Goal: Communication & Community: Answer question/provide support

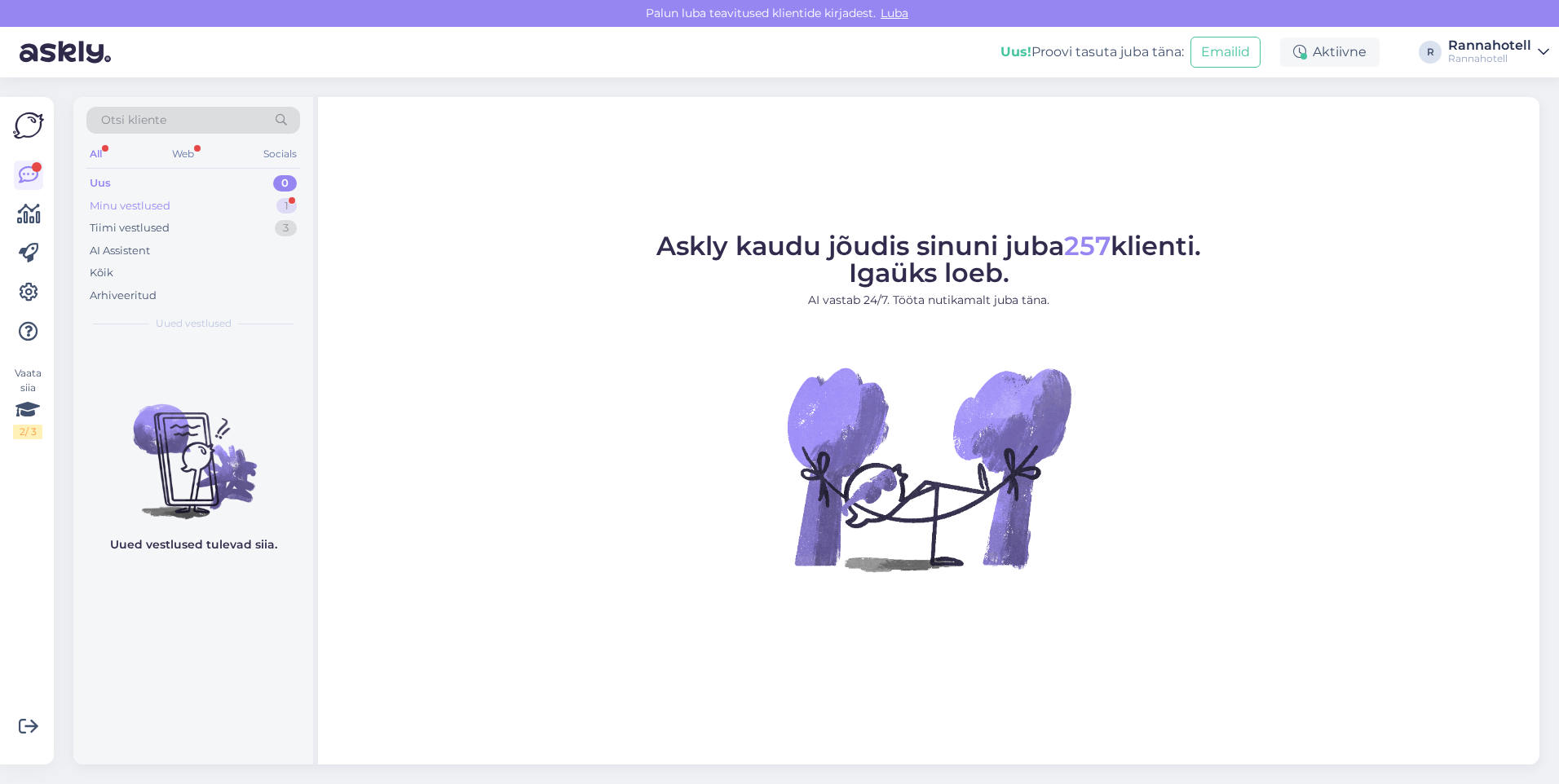
click at [172, 201] on div "Minu vestlused 1" at bounding box center [193, 206] width 214 height 23
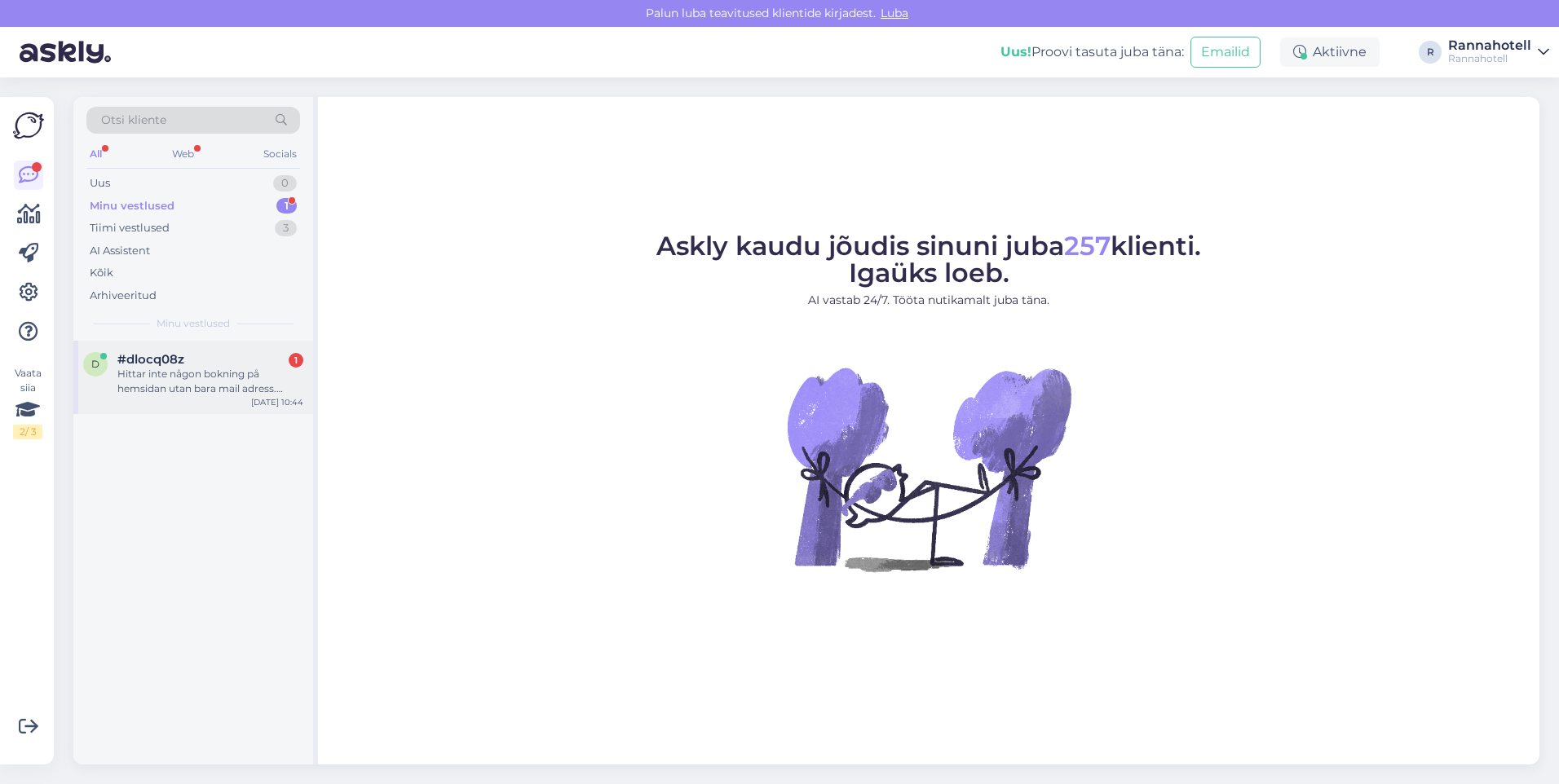
click at [138, 372] on div "Hittar inte någon bokning på hemsidan utan bara mail adress. Finns on-line bokn…" at bounding box center [210, 381] width 186 height 29
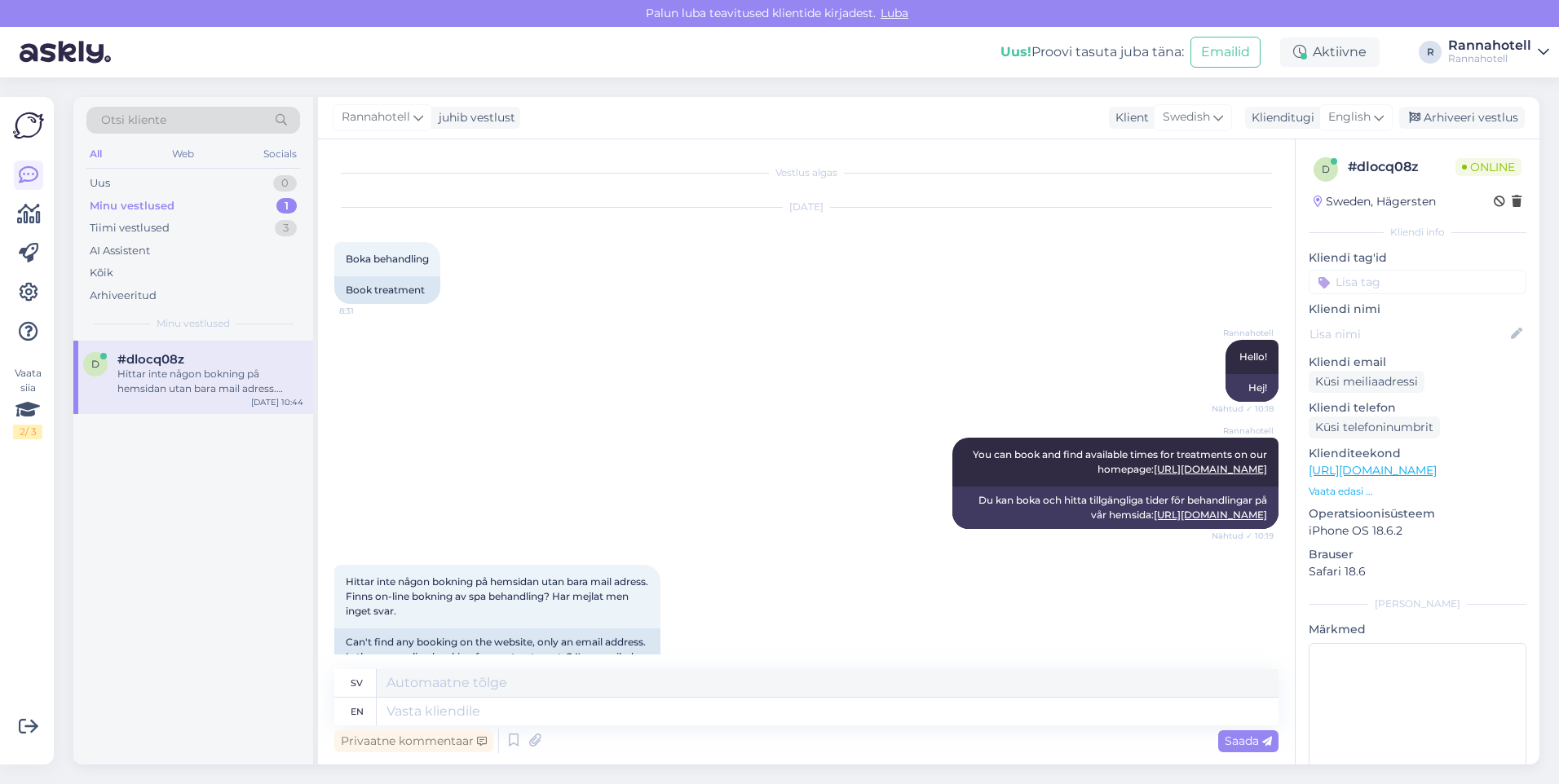
scroll to position [49, 0]
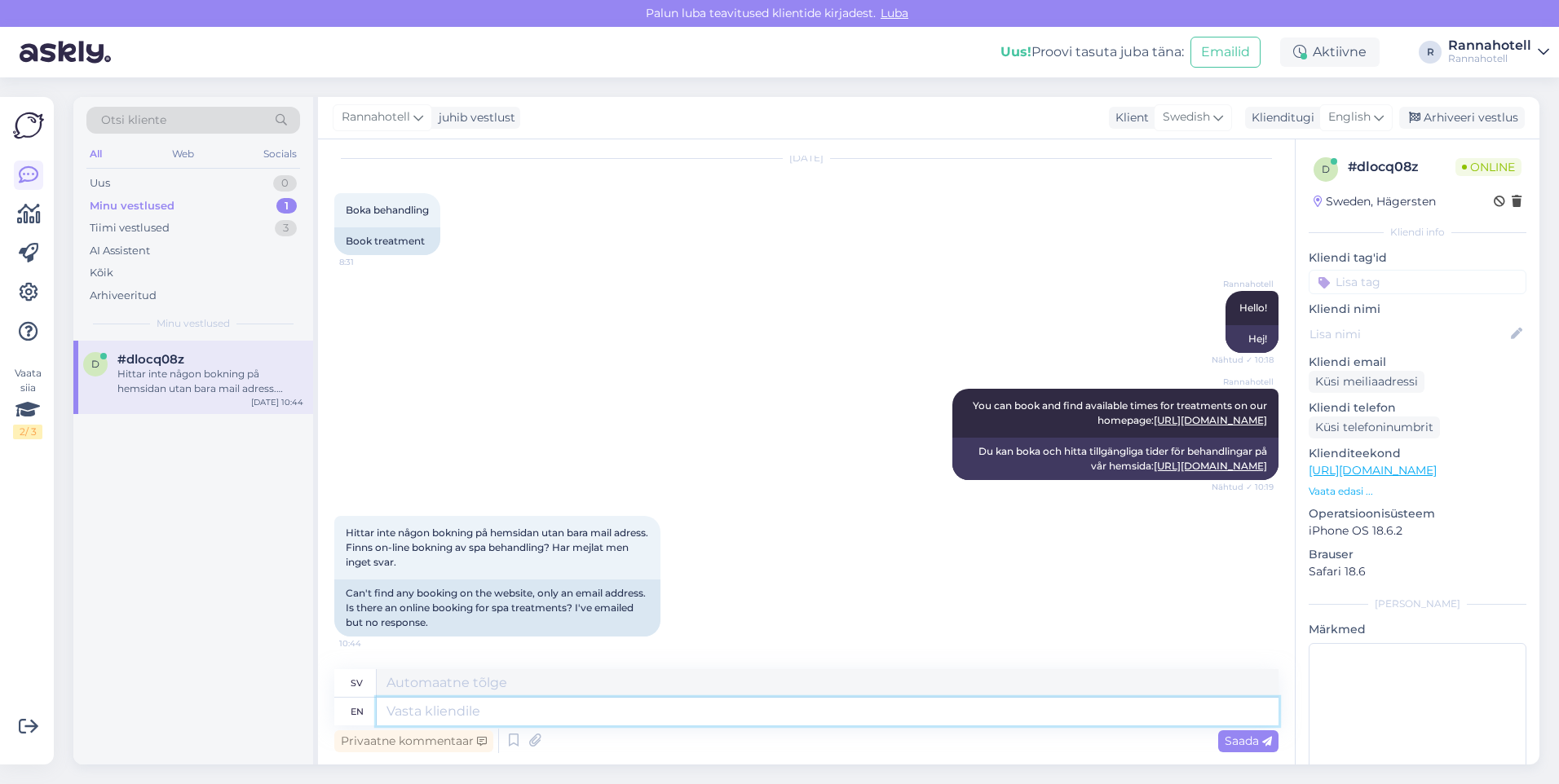
click at [551, 706] on textarea at bounding box center [827, 712] width 902 height 28
click at [480, 712] on textarea at bounding box center [827, 712] width 902 height 28
type textarea "YOu"
type textarea "Du"
type textarea "You can"
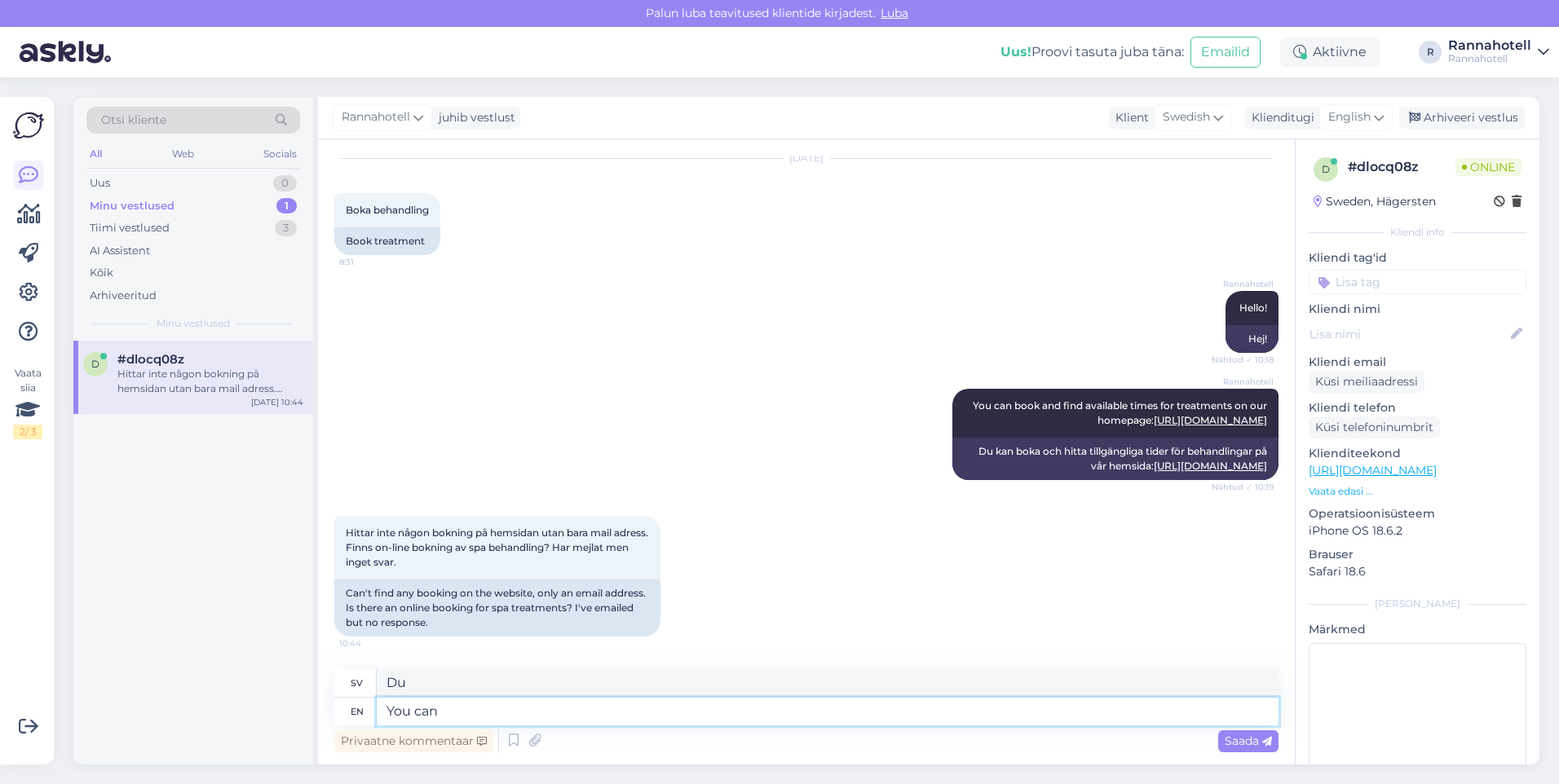
type textarea "Du kan"
type textarea "You can try"
type textarea "Du kan prova"
type textarea "You can try calling"
type textarea "Du kan prova att ringa"
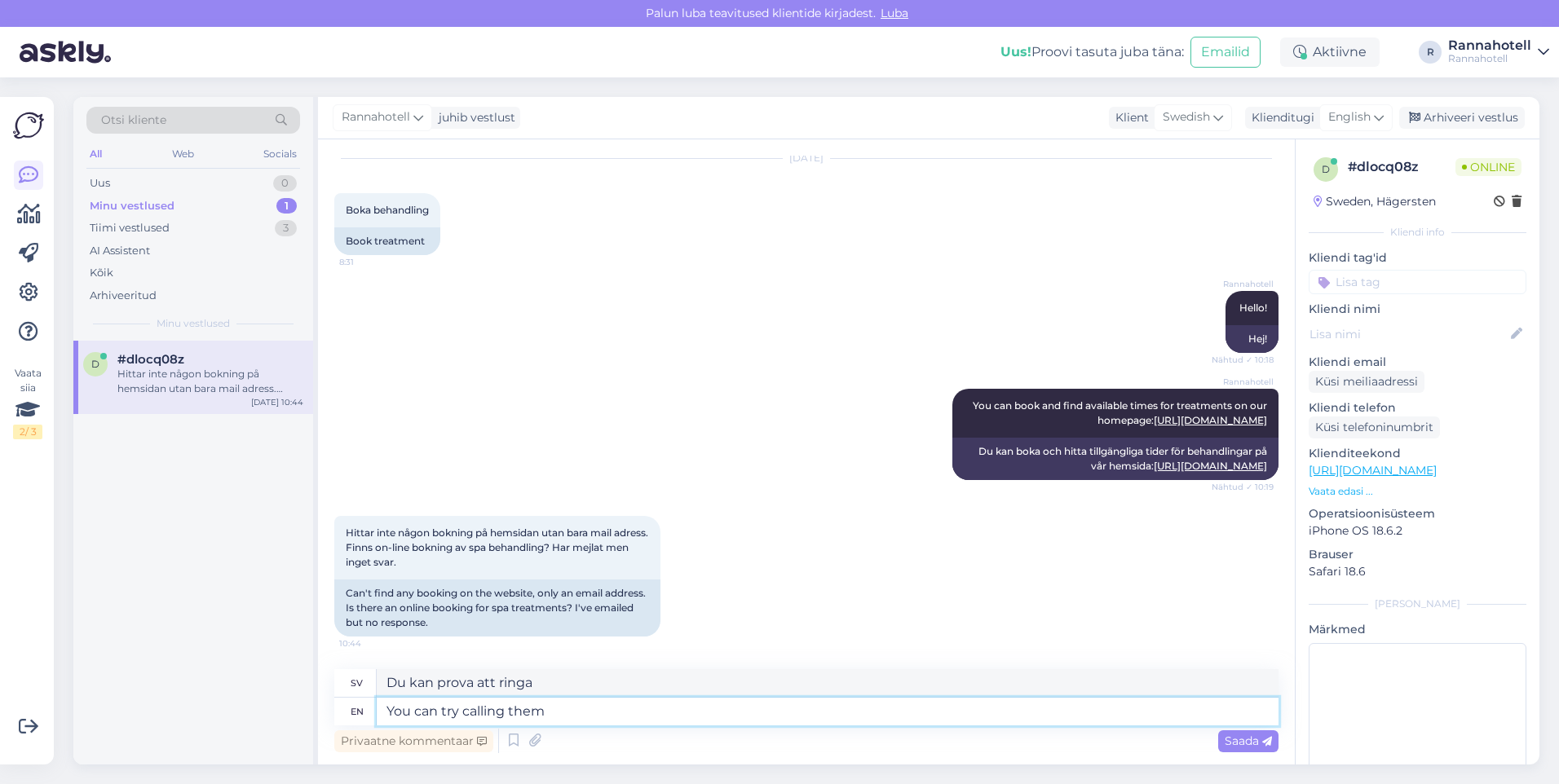
type textarea "You can try calling them"
type textarea "Du kan prova att ringa dem"
type textarea "You can try calling them or"
type textarea "Du kan prova att ringa dem [PERSON_NAME]"
type textarea "You can try calling them or write t"
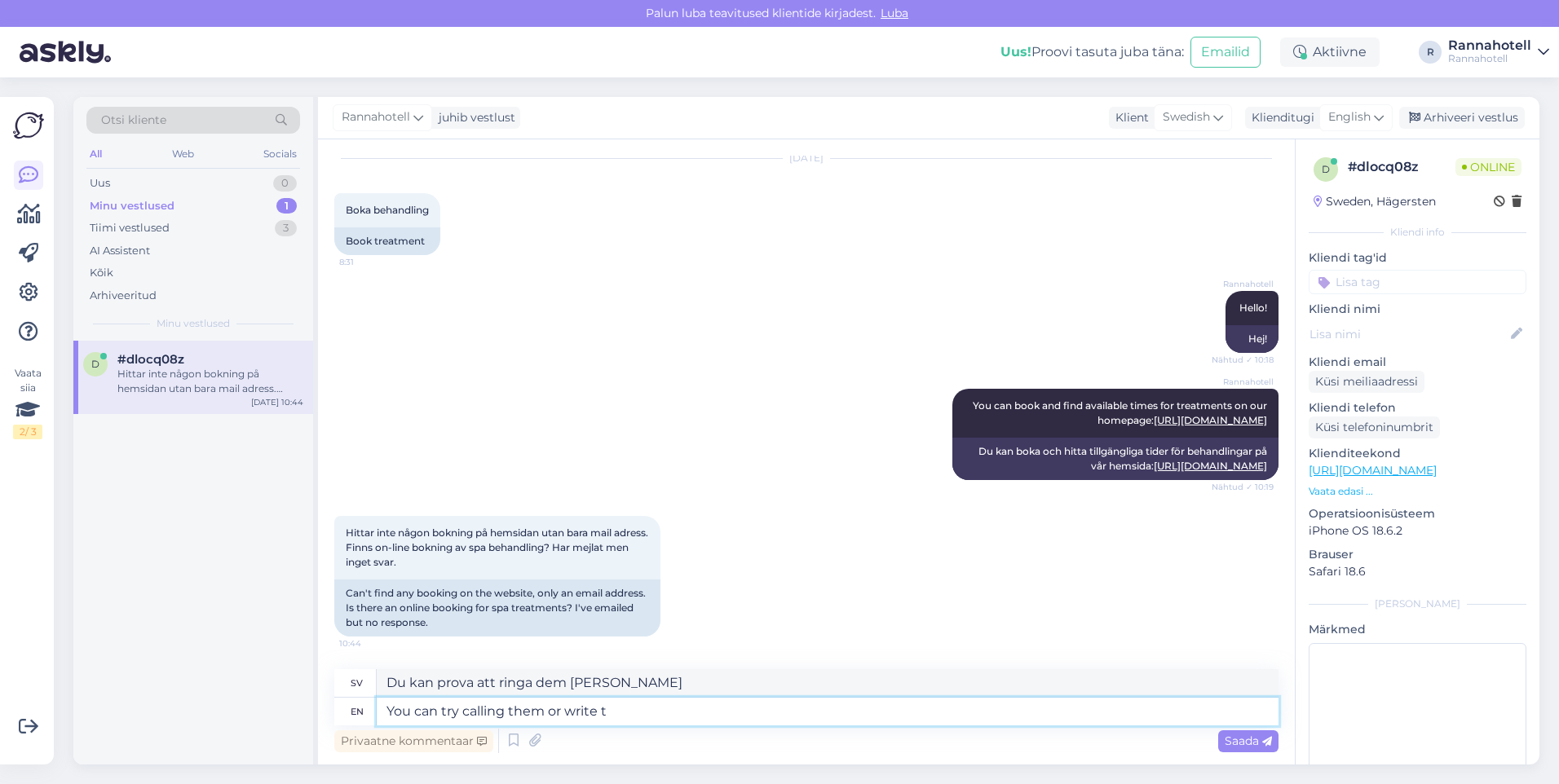
type textarea "Du kan prova att ringa dem [PERSON_NAME] skriva"
type textarea "You can try calling them or write them"
type textarea "Du kan prova att ringa dem [PERSON_NAME] skriva till dem"
type textarea "You can try calling them or write them an e"
type textarea "Du kan prova att ringa dem [PERSON_NAME] skriva ett brev till dem"
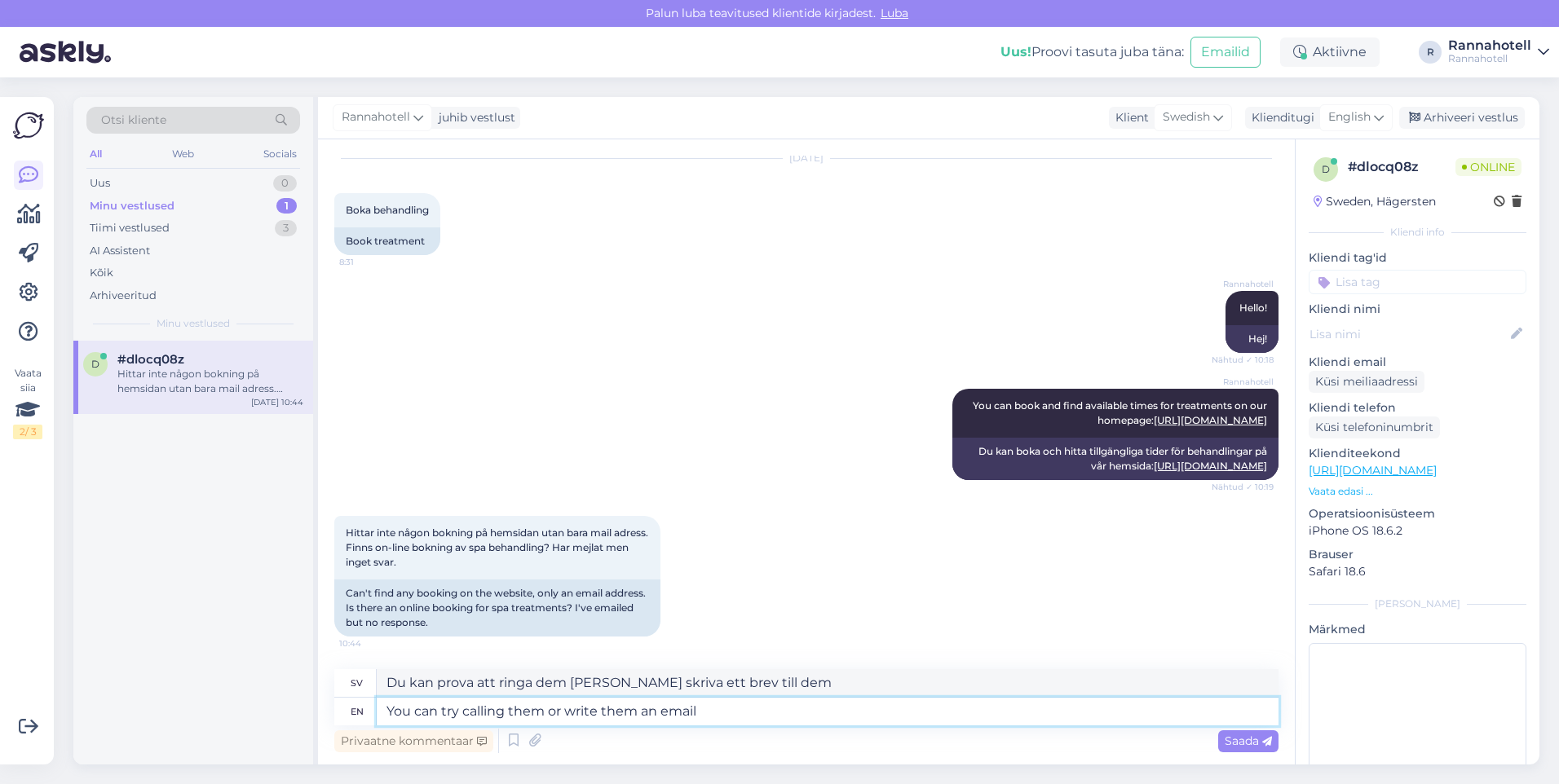
type textarea "You can try calling them or write them an email"
type textarea "Du kan prova att ringa dem [PERSON_NAME] skriva ett mejl till dem"
type textarea "You can try calling them or write them an email again"
type textarea "Du kan prova att ringa dem [PERSON_NAME] skriva ett mejl till dem igen"
type textarea "You can try calling them or write them an email again."
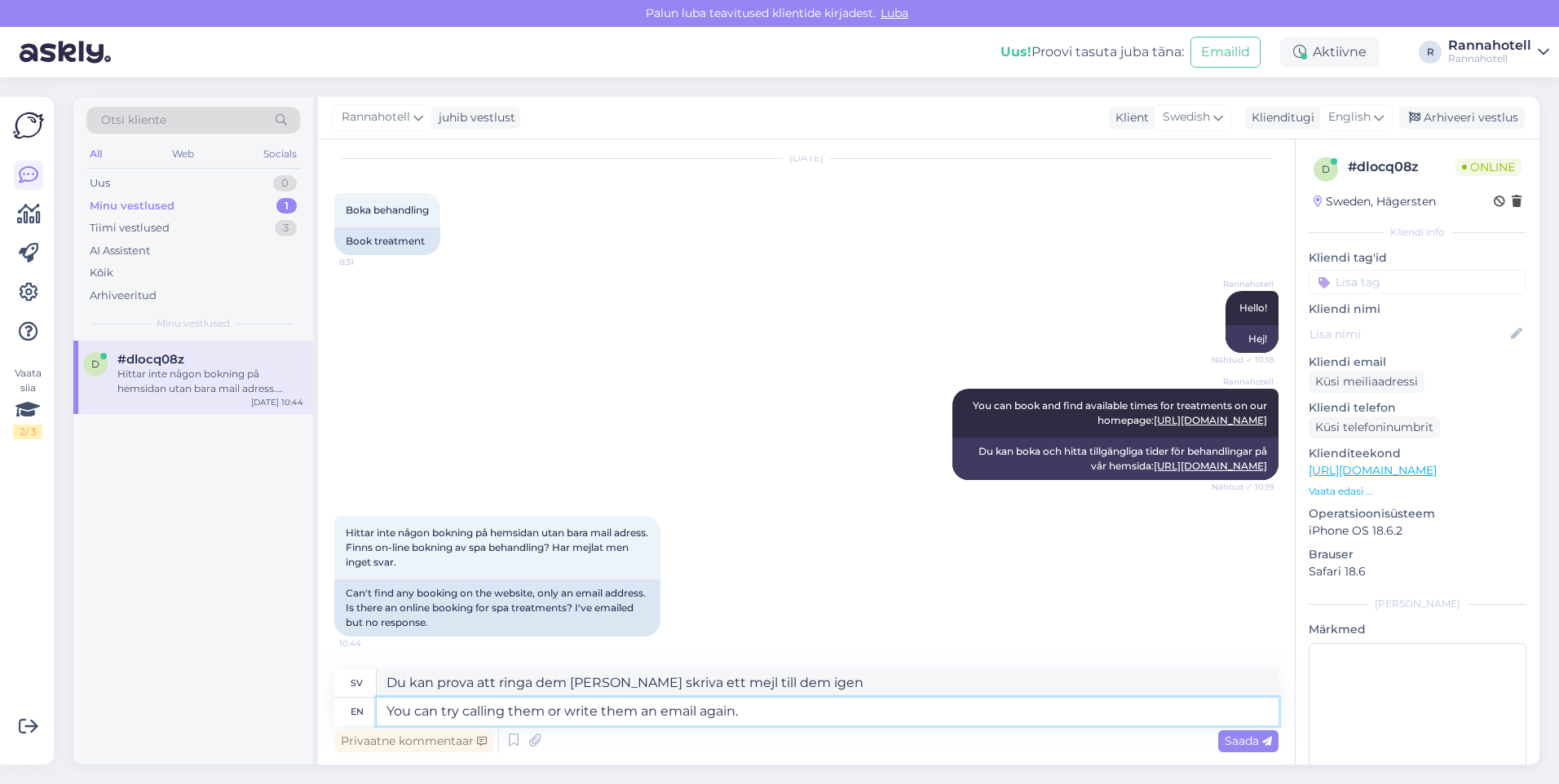
type textarea "Du kan försöka ringa dem [PERSON_NAME] skriva ett mejl till dem igen."
type textarea "You can try calling them or write them an email again. Our hotel s"
type textarea "Du kan försöka ringa dem [PERSON_NAME] skriva ett mejl till dem igen. Vårt hote…"
type textarea "You can try calling them or write them an email again. Our hotel is o"
type textarea "Du kan försöka ringa dem [PERSON_NAME] skriva ett mejl till dem igen. [GEOGRAPH…"
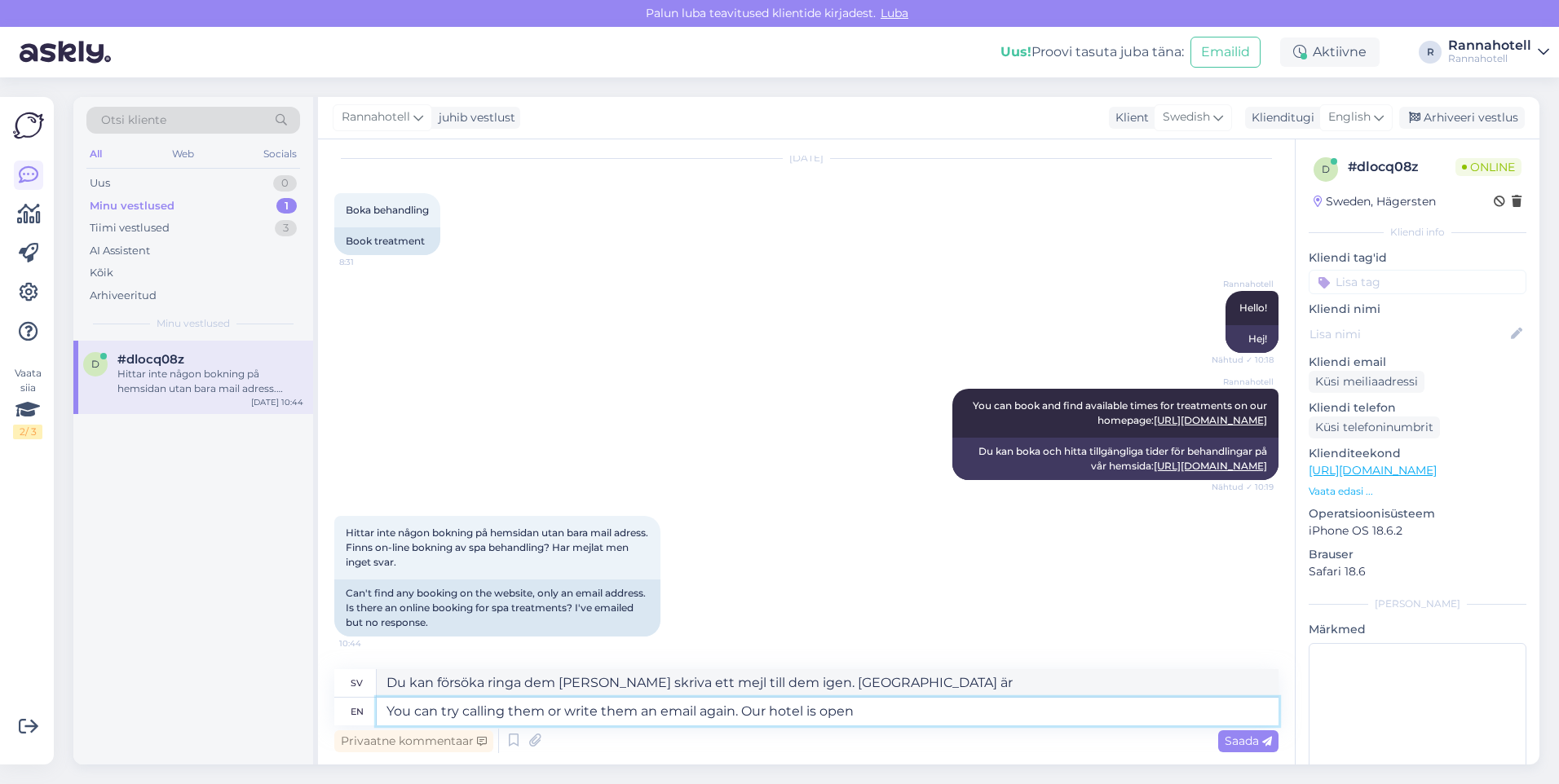
type textarea "You can try calling them or write them an email again. Our hotel is open s"
type textarea "Du kan försöka ringa dem [PERSON_NAME] skriva ett mejl till dem igen. Vårt hote…"
type textarea "You can try calling them or write them an email again. Our hotel is open season…"
type textarea "Du kan försöka ringa dem [PERSON_NAME] skriva ett mejl till dem igen. Vårt hote…"
type textarea "You can try calling them or write them an email again. Our hotel is open season…"
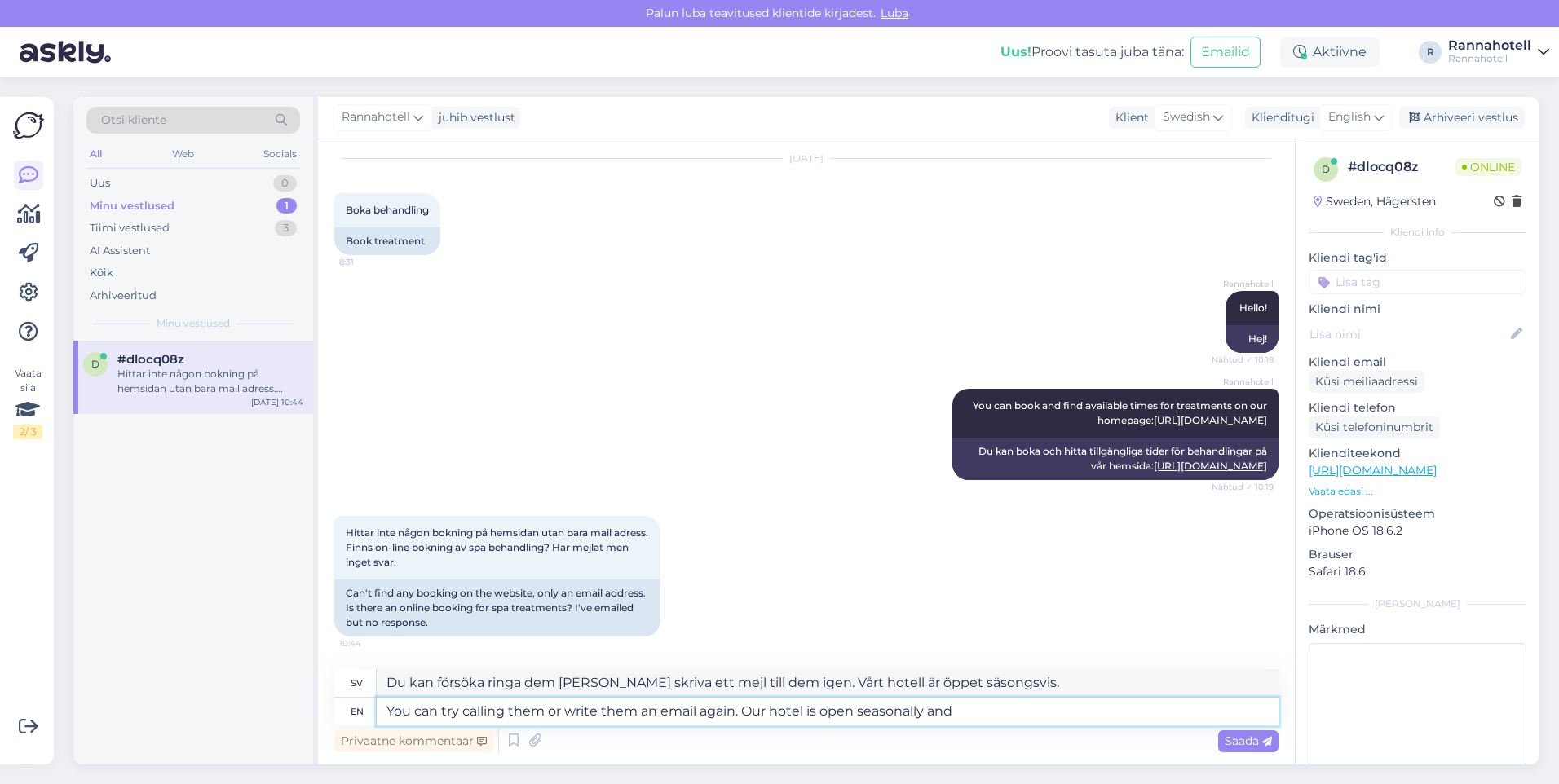
type textarea "Du kan försöka ringa dem [PERSON_NAME] skriva ett mejl till dem igen. Vårt hote…"
type textarea "You can try calling them or write them an email again. Our hotel is open season…"
type textarea "Du kan försöka ringa dem [PERSON_NAME] skriva ett mejl till dem igen. Vårt hote…"
type textarea "You can try calling them or write them an email again. Our hotel is open season…"
type textarea "Du kan försöka ringa dem [PERSON_NAME] skriva ett mejl till dem igen. Vårt hote…"
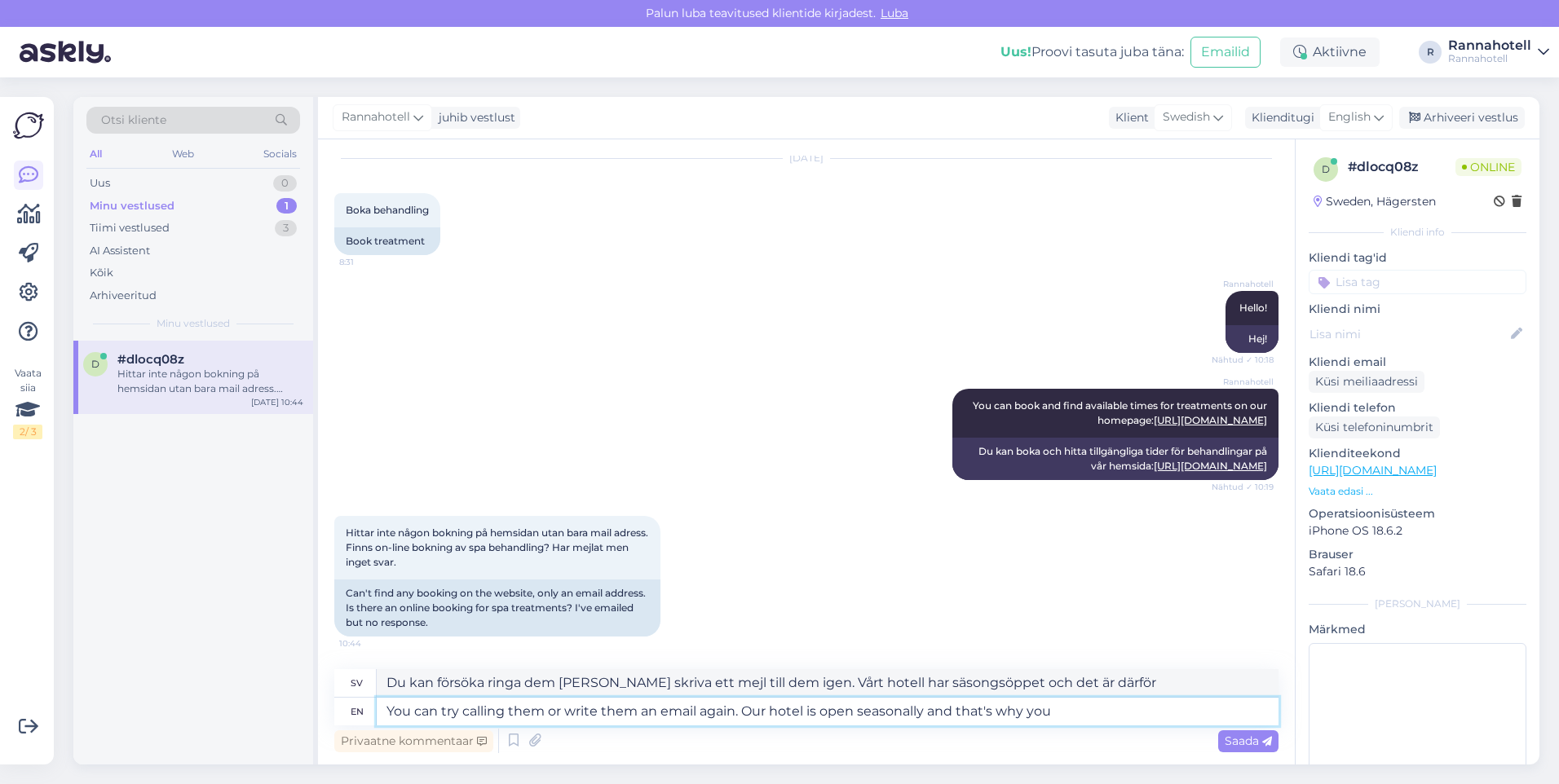
type textarea "You can try calling them or write them an email again. Our hotel is open season…"
type textarea "Du kan försöka ringa dem [PERSON_NAME] skriva ett mejl till dem igen. Vårt hote…"
type textarea "You can try calling them or write them an email again. Our hotel is open season…"
type textarea "Du kan försöka ringa dem [PERSON_NAME] skriva ett mejl till dem igen. Vårt hote…"
type textarea "You can try calling them or write them an email again. Our hotel is open season…"
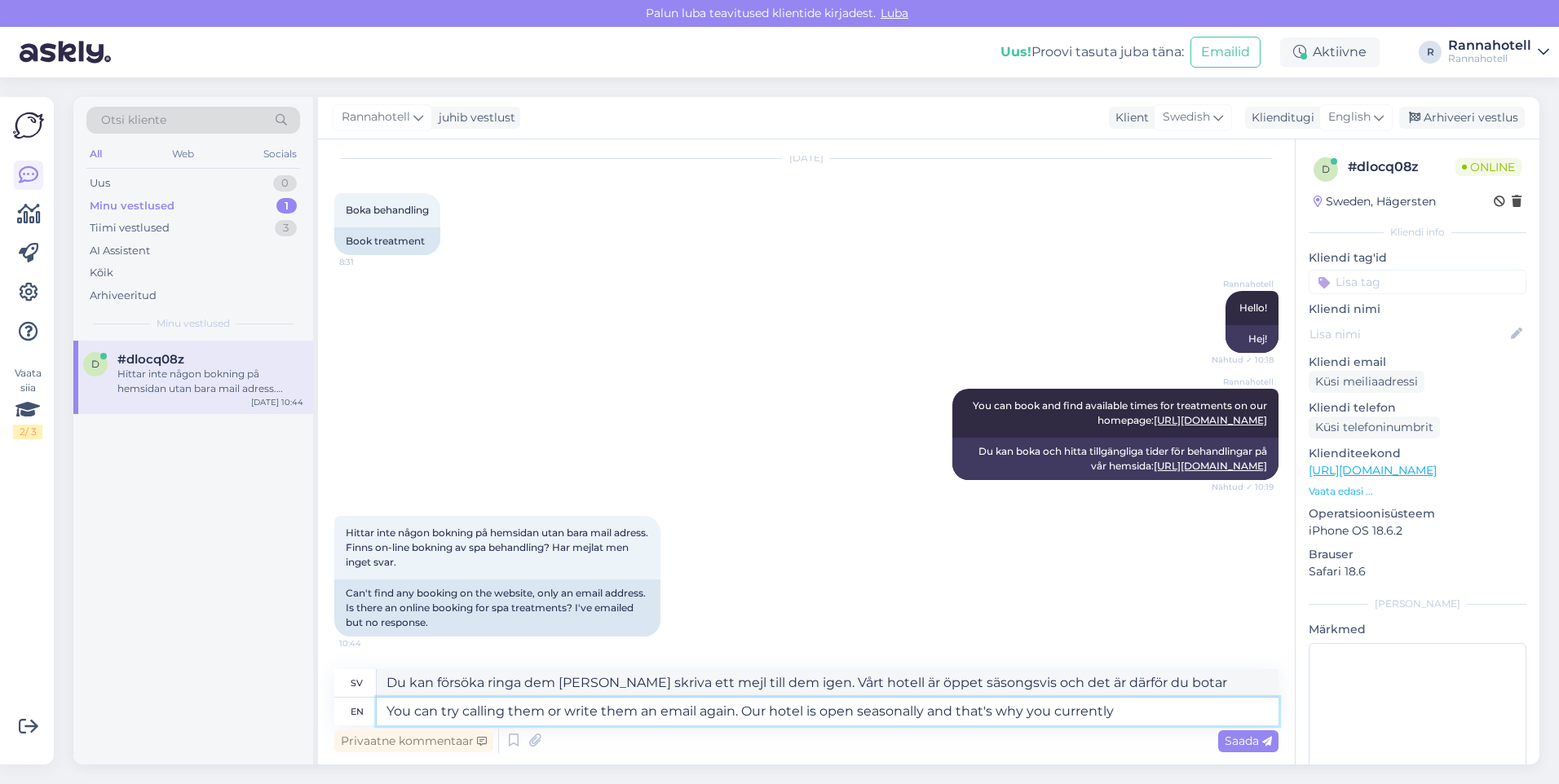
type textarea "Du kan försöka ringa dem [PERSON_NAME] skriva ett mejl till dem igen. Vårt hote…"
type textarea "You can try calling them or write them an email again. Our hotel is open season…"
type textarea "Du kan försöka ringa dem [PERSON_NAME] skriva ett mejl till dem igen. Vårt hote…"
type textarea "You can try calling them or write them an email again. Our hotel is open season…"
type textarea "Du kan försöka ringa dem [PERSON_NAME] skriva ett mejl till dem igen. Vårt hote…"
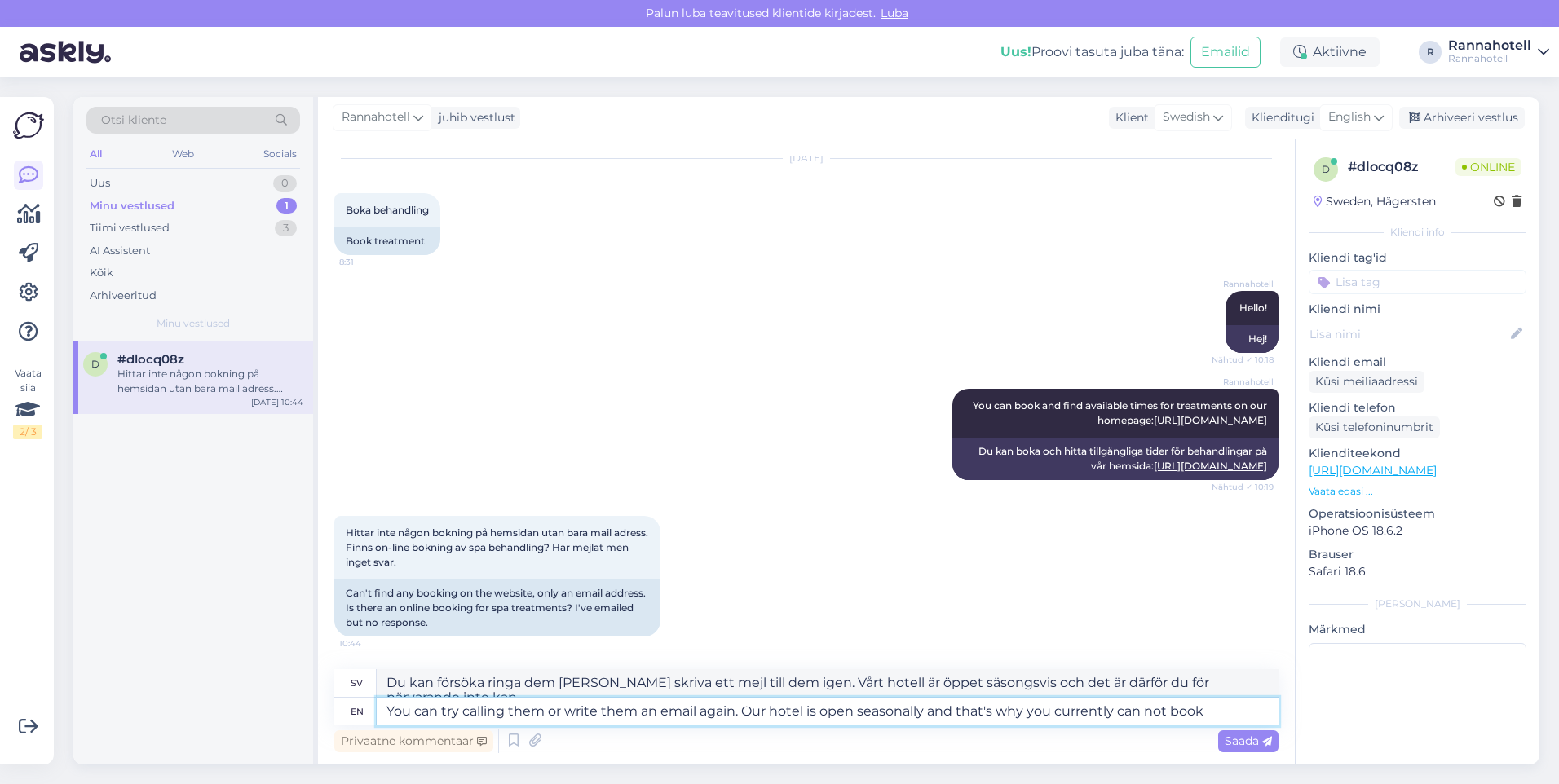
type textarea "You can try calling them or write them an email again. Our hotel is open season…"
type textarea "Du kan försöka ringa dem [PERSON_NAME] skriva ett mejl till dem igen. Vårt hote…"
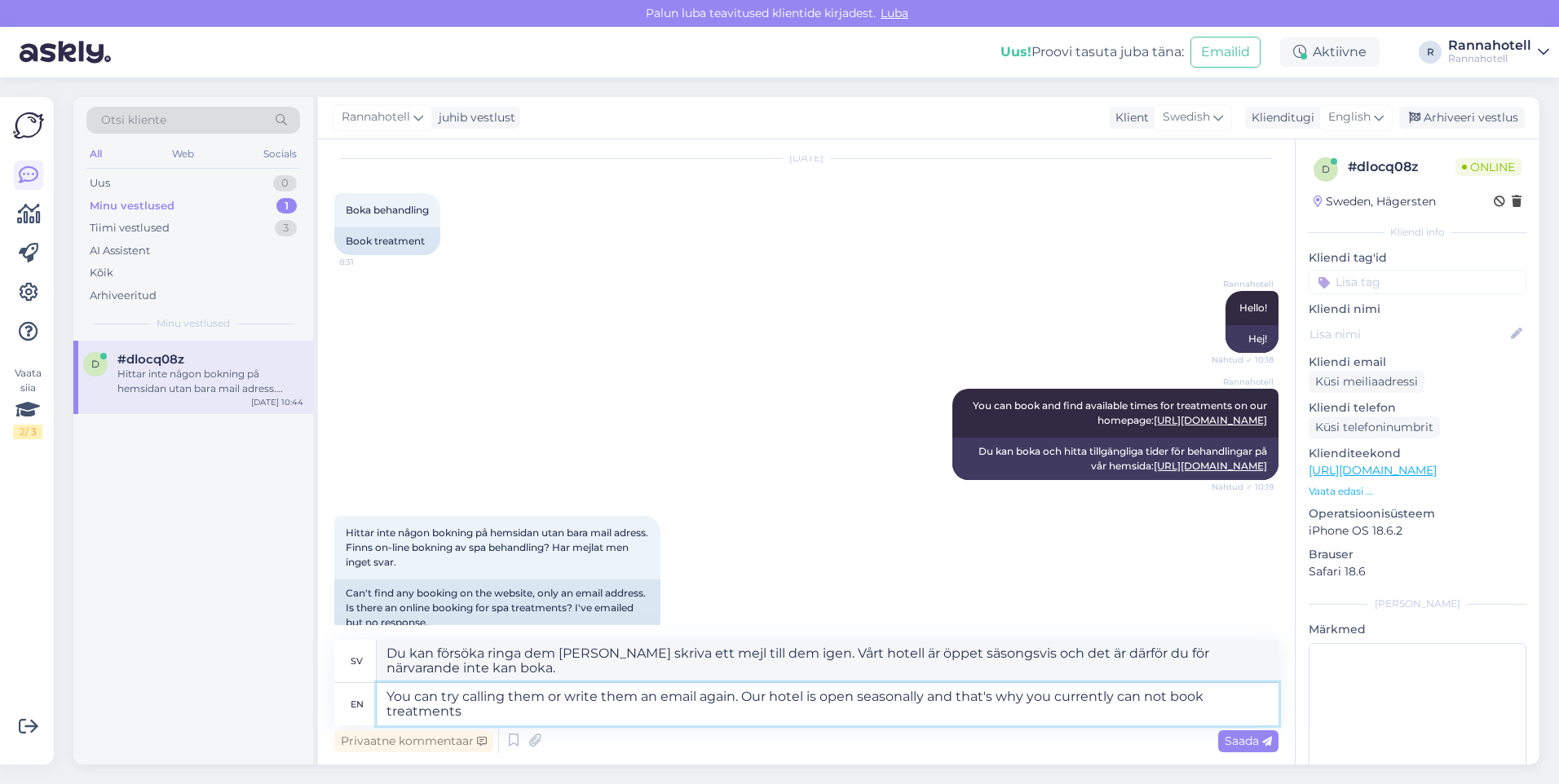
type textarea "You can try calling them or write them an email again. Our hotel is open season…"
type textarea "Du kan försöka ringa dem [PERSON_NAME] skriva ett mejl till dem igen. Vårt hote…"
type textarea "You can try calling them or write them an email again. Our hotel is open season…"
type textarea "Du kan försöka ringa dem [PERSON_NAME] skriva ett mejl till dem igen. Vårt hote…"
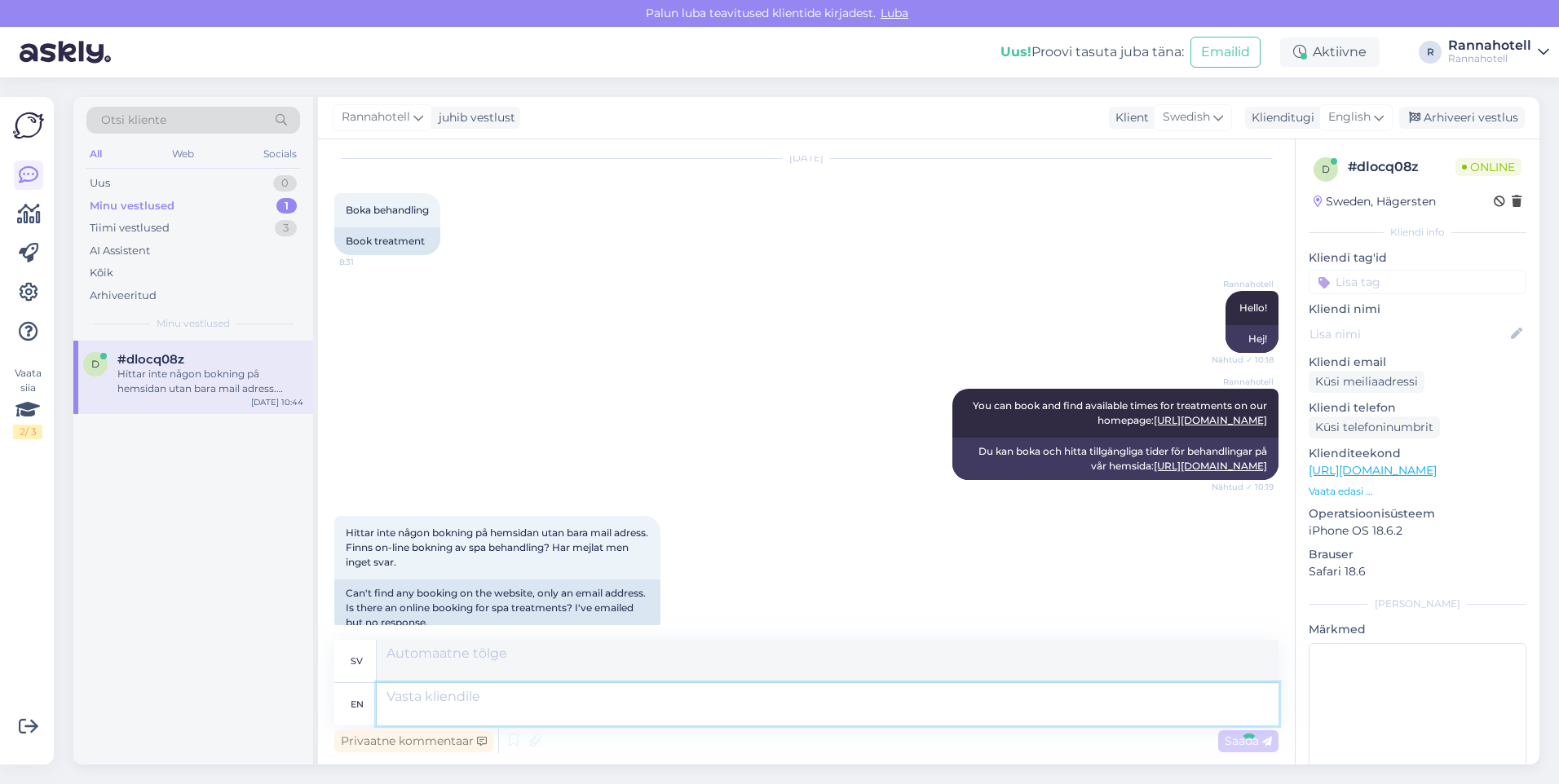
scroll to position [205, 0]
